Goal: Task Accomplishment & Management: Manage account settings

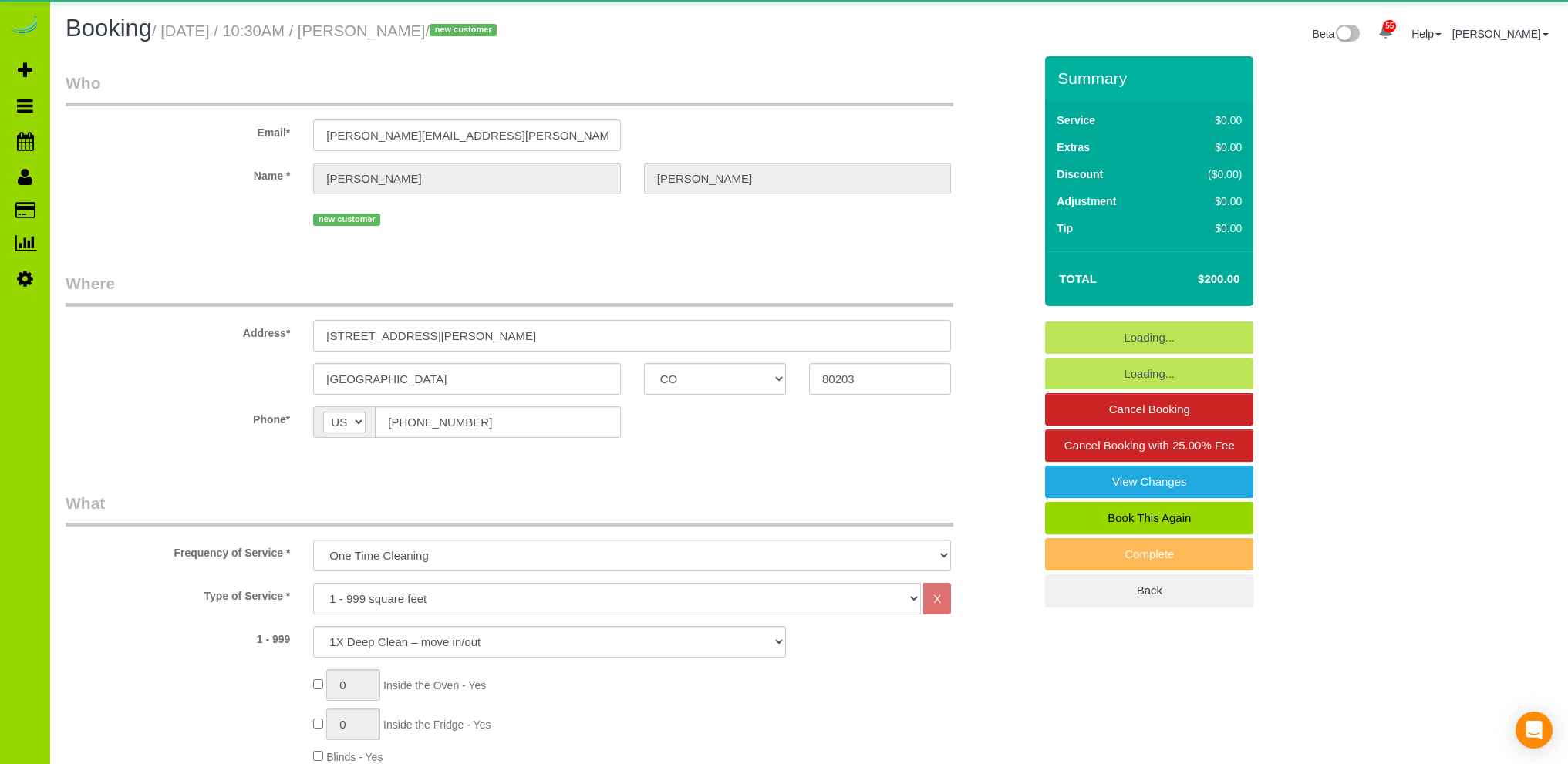
select select "CO"
select select "number:1"
select select "number:11"
select select "object:1206"
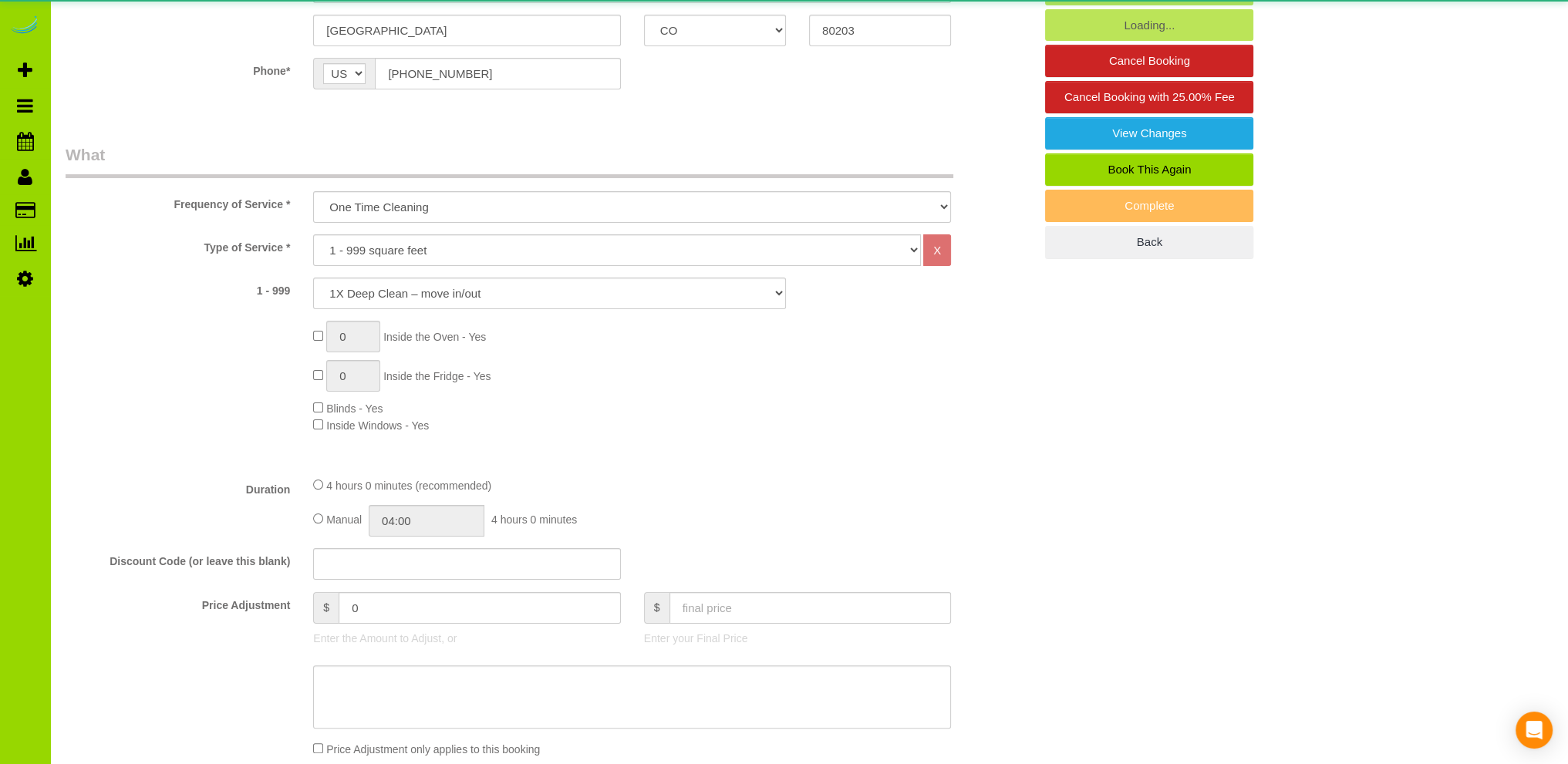
select select "spot1"
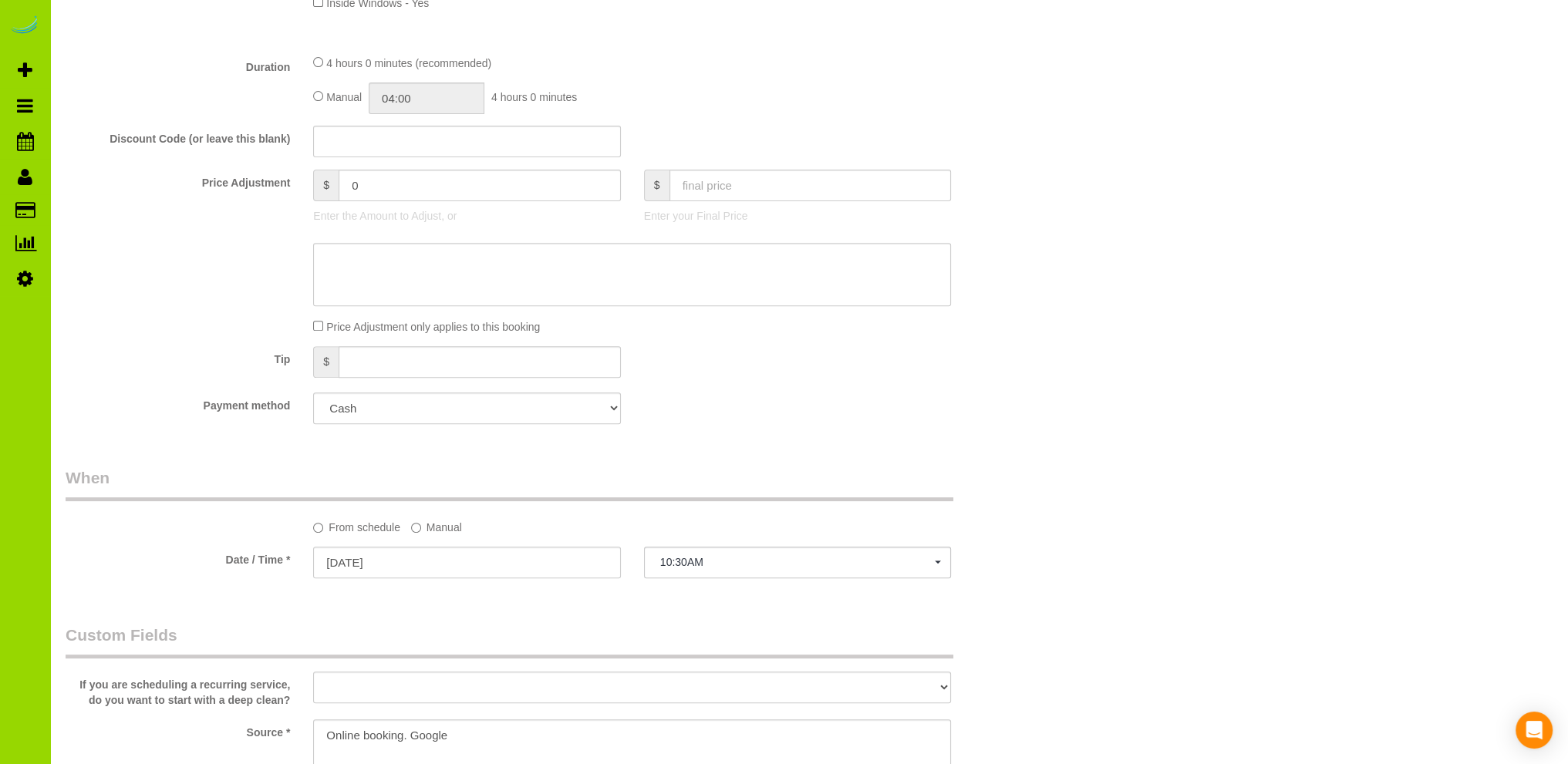
click at [567, 392] on fieldset "What Frequency of Service * One Time Cleaning Weekly Cleaning Biweekly Cleaning…" at bounding box center [550, 79] width 968 height 715
click at [559, 405] on select "Add Credit Card Cash Check Paypal" at bounding box center [467, 408] width 307 height 31
click at [842, 404] on div "Payment method Add Credit Card Cash Check Paypal" at bounding box center [549, 408] width 991 height 31
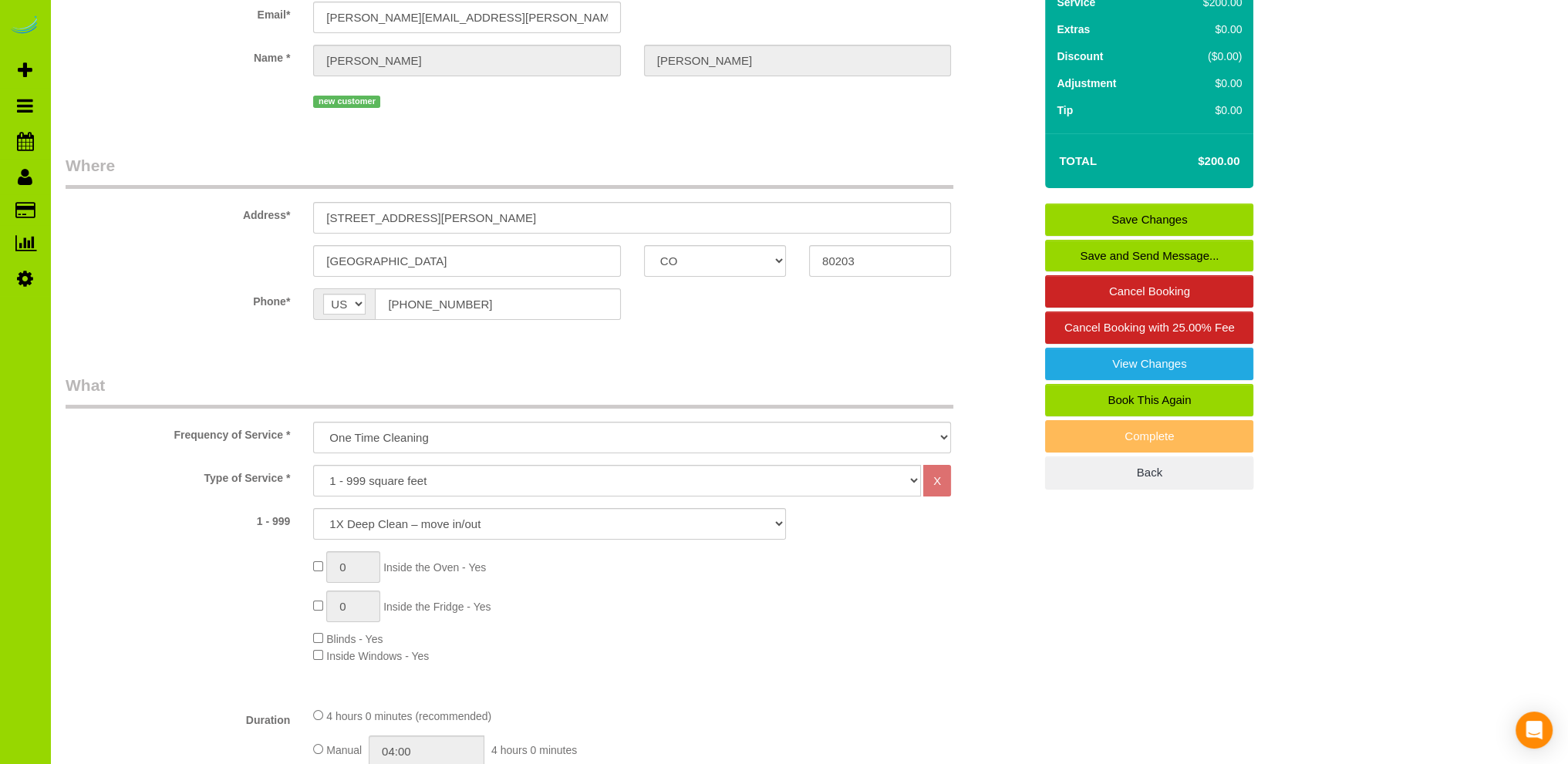
scroll to position [0, 0]
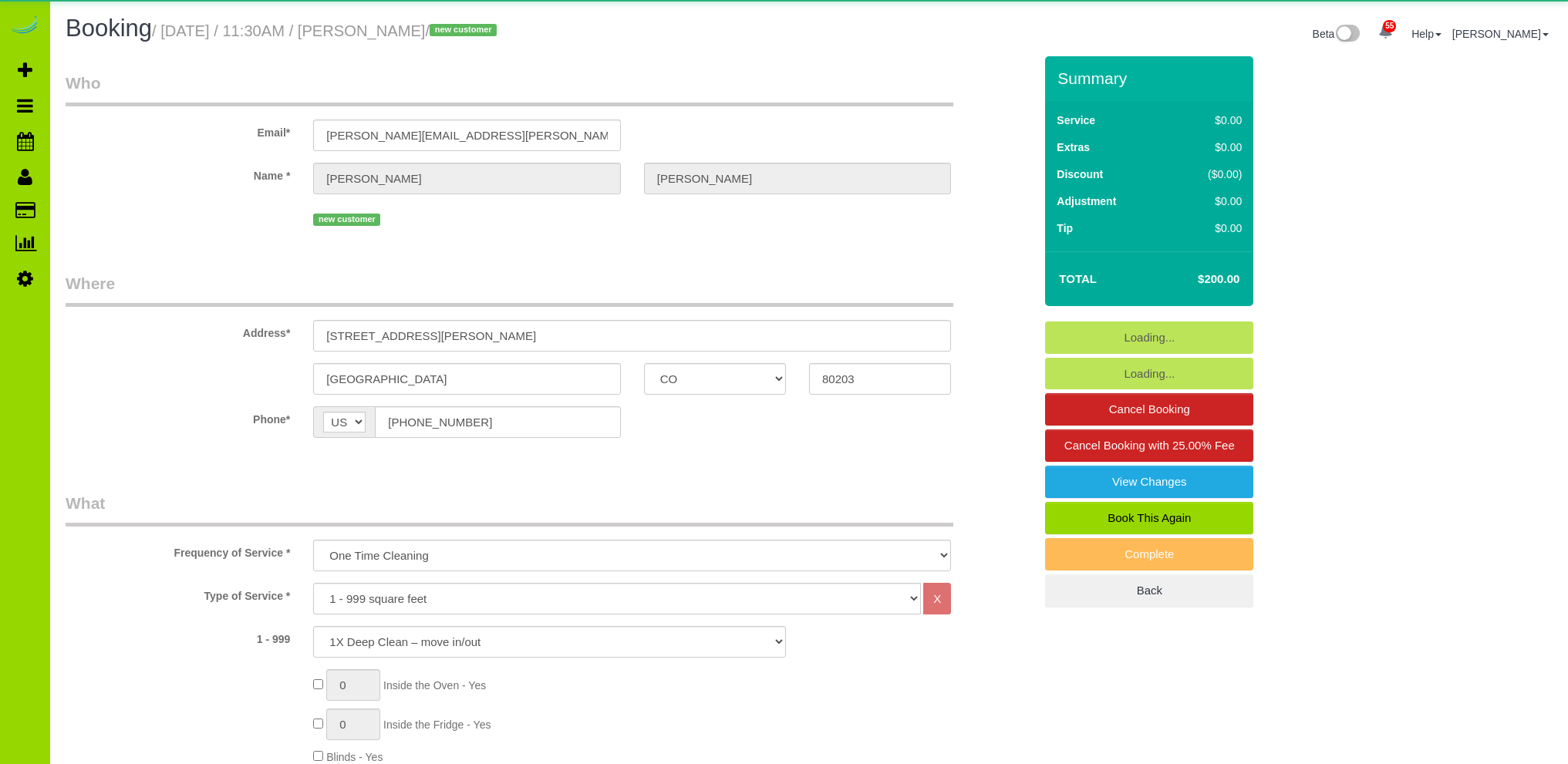
select select "CO"
select select "spot1"
select select "number:1"
select select "number:11"
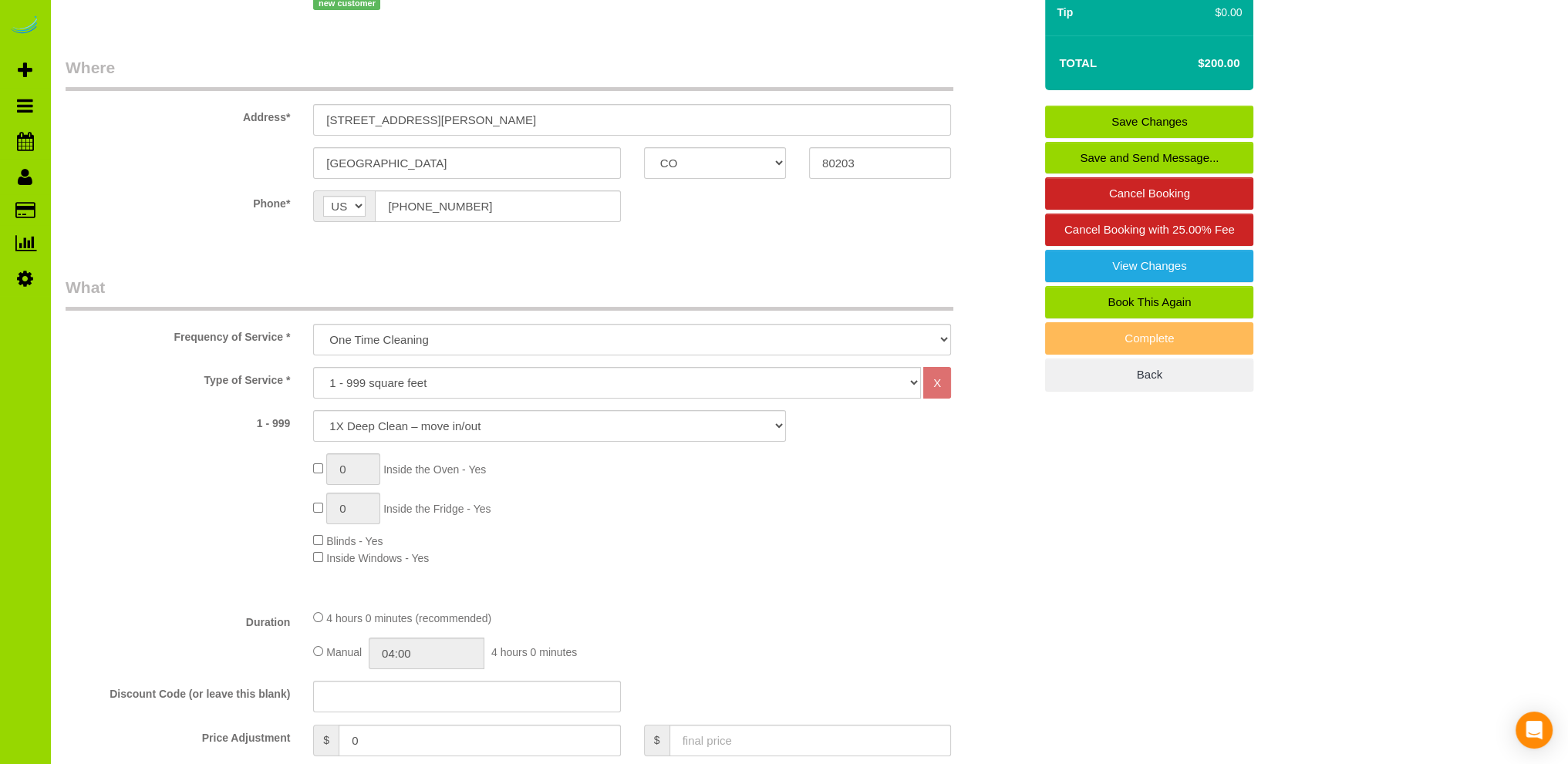
scroll to position [463, 0]
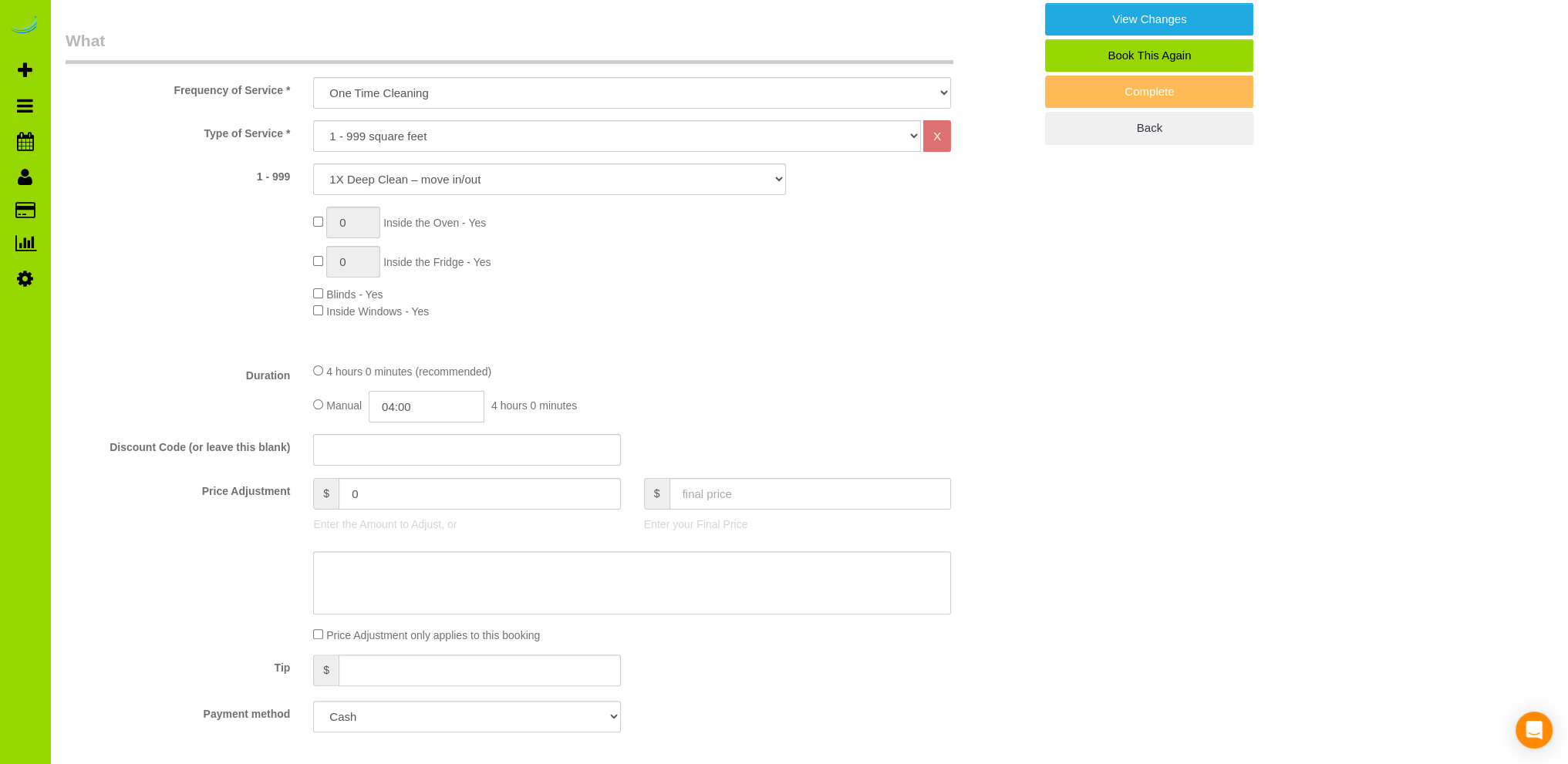
click at [407, 408] on input "04:00" at bounding box center [426, 406] width 115 height 31
type input "02:00"
click at [393, 472] on li "02:00" at bounding box center [409, 475] width 68 height 20
select select "spot6"
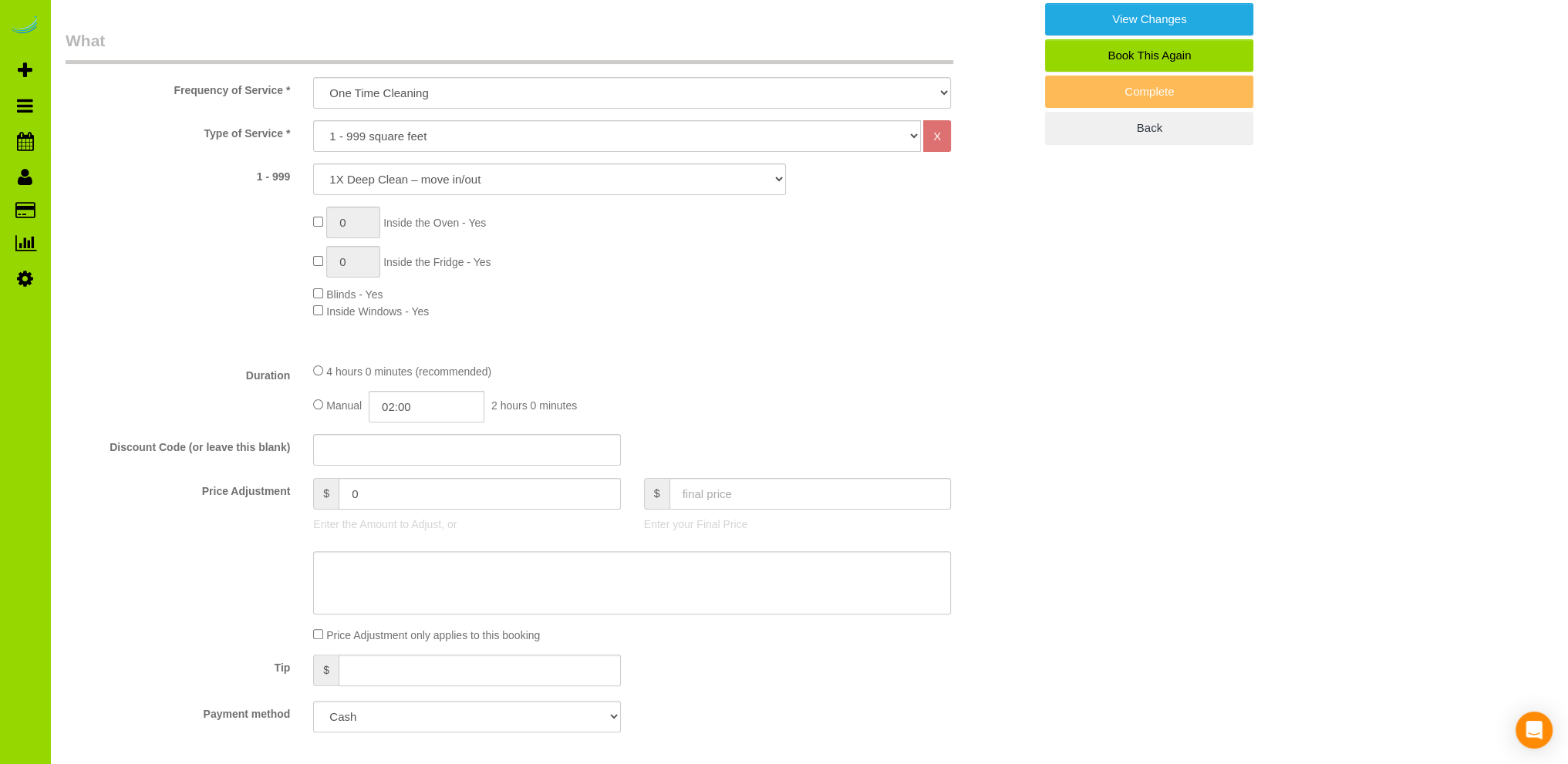
scroll to position [0, 0]
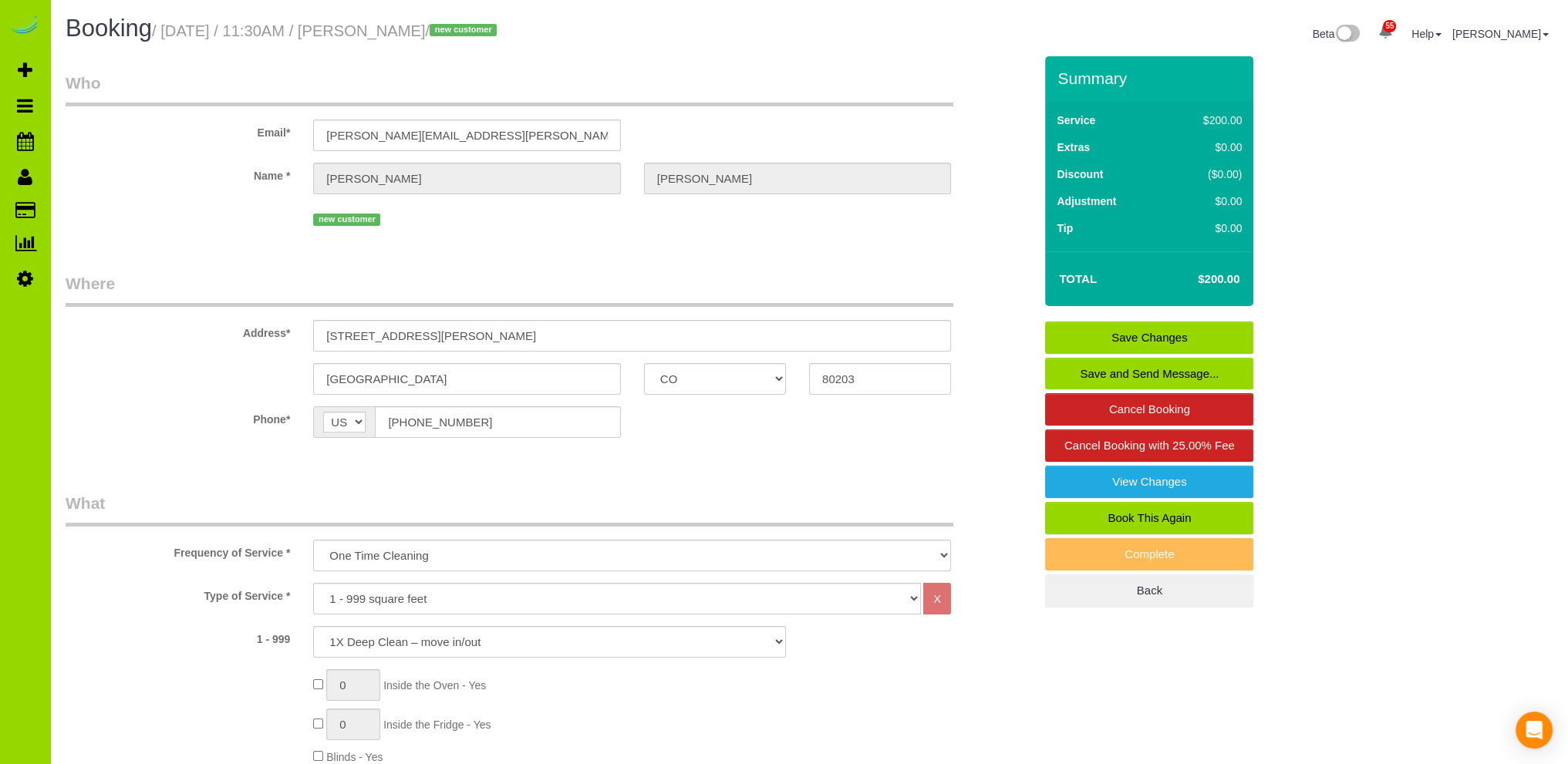
click at [1156, 335] on link "Save Changes" at bounding box center [1149, 337] width 208 height 32
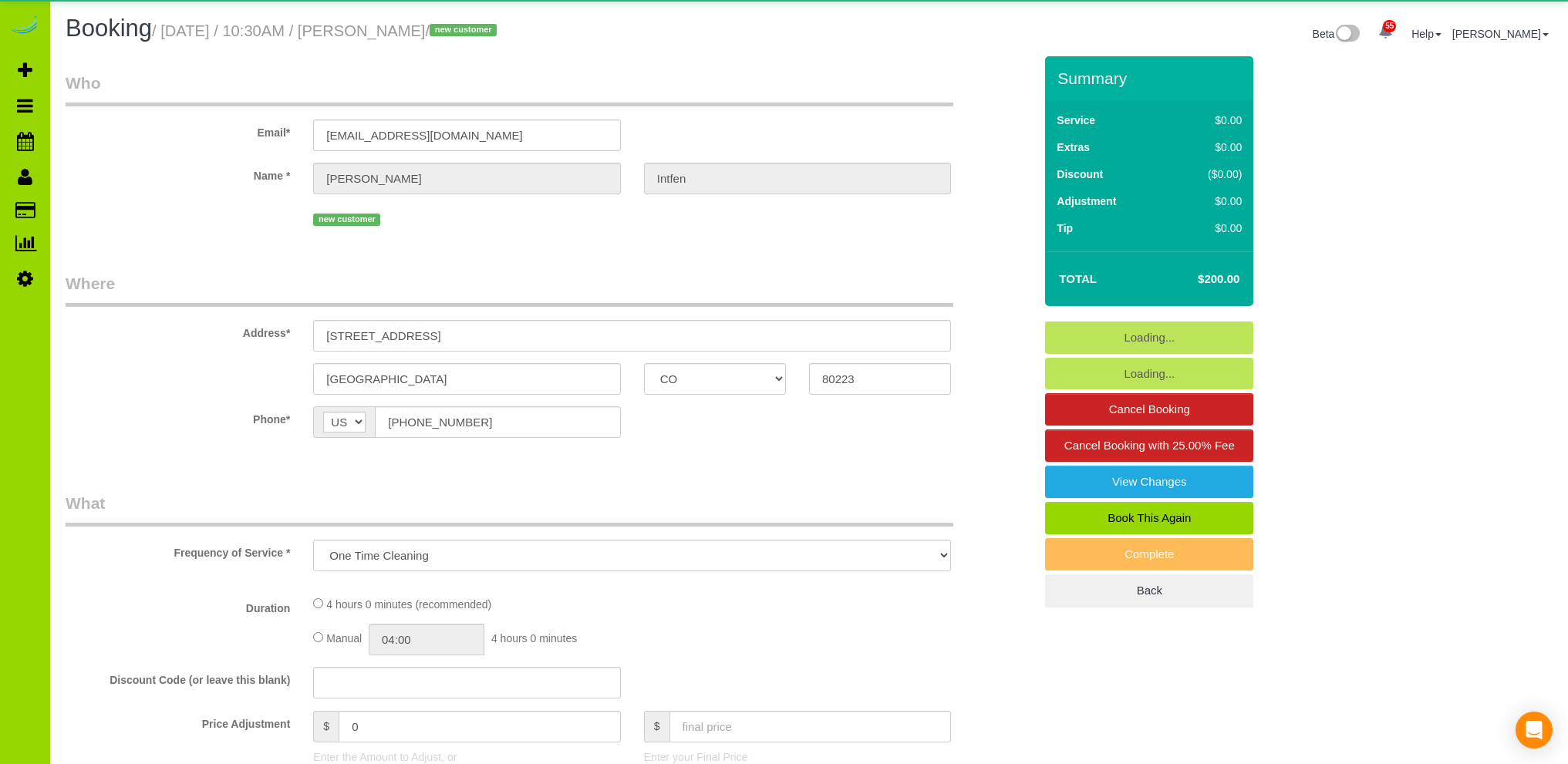
select select "CO"
select select "spot1"
select select "number:2"
select select "number:11"
select select "object:1162"
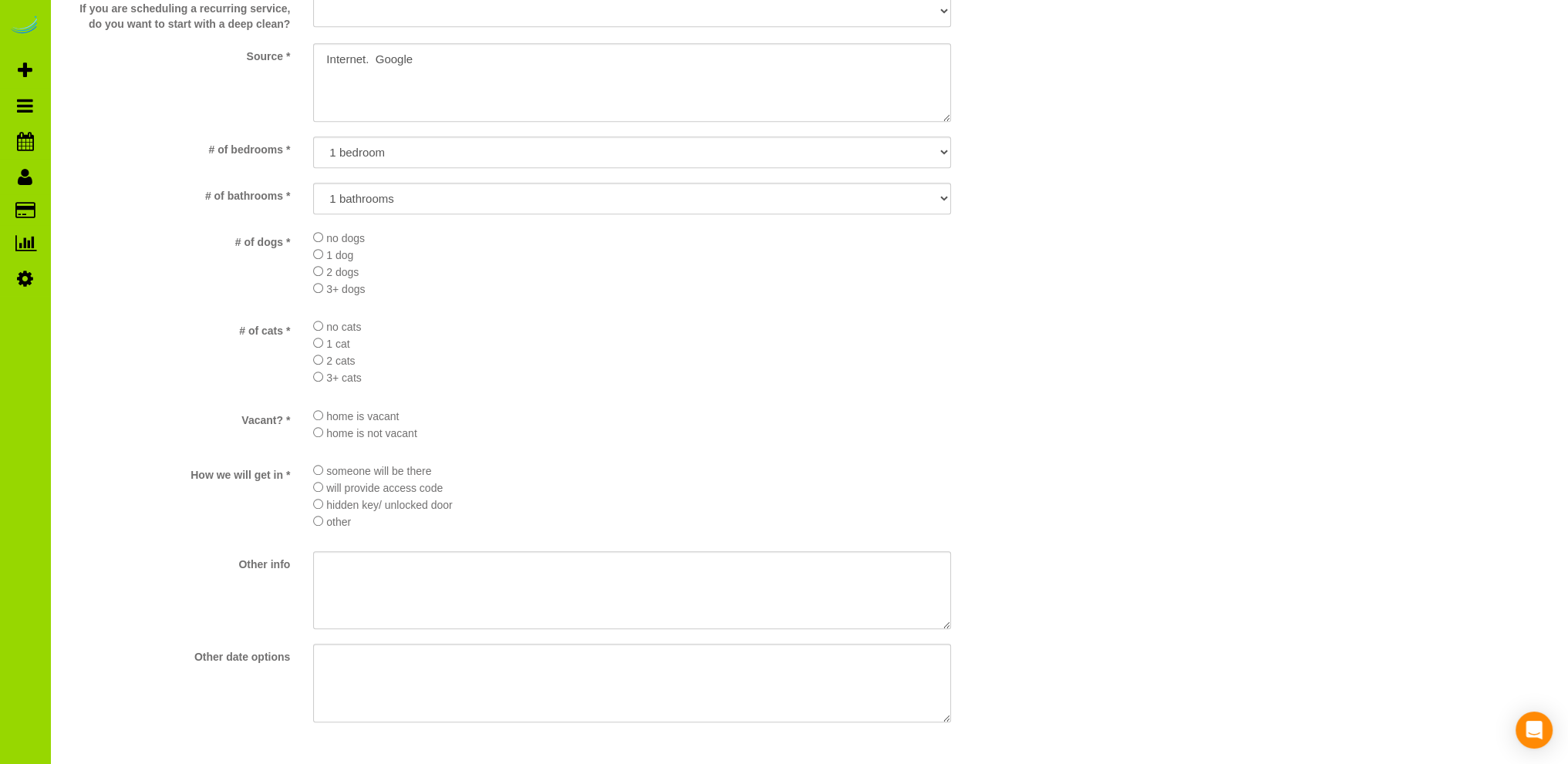
scroll to position [1850, 0]
